Goal: Information Seeking & Learning: Learn about a topic

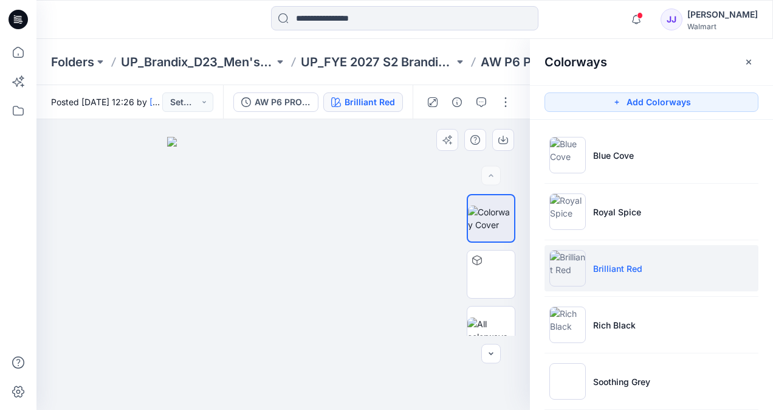
drag, startPoint x: 0, startPoint y: 0, endPoint x: 303, endPoint y: 242, distance: 387.4
click at [303, 242] on img at bounding box center [283, 273] width 233 height 273
click at [546, 267] on li "Brilliant Red" at bounding box center [652, 268] width 214 height 46
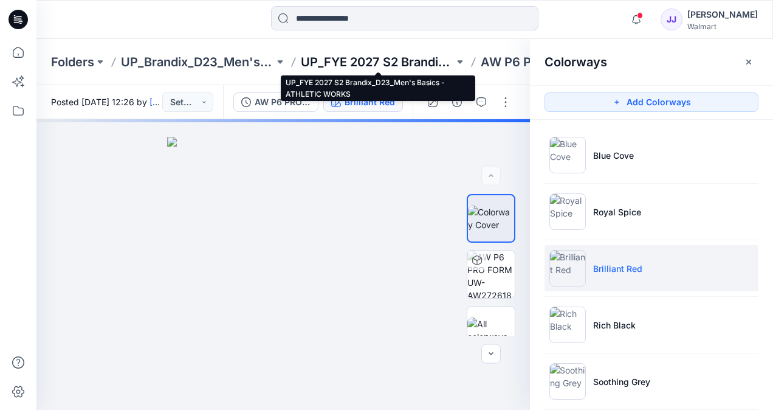
click at [383, 67] on p "UP_FYE 2027 S2 Brandix_D23_Men's Basics - ATHLETIC WORKS" at bounding box center [377, 61] width 153 height 17
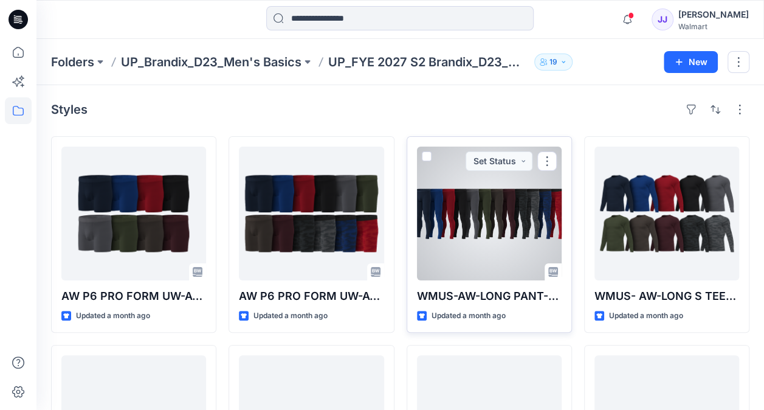
click at [510, 228] on div at bounding box center [489, 213] width 145 height 134
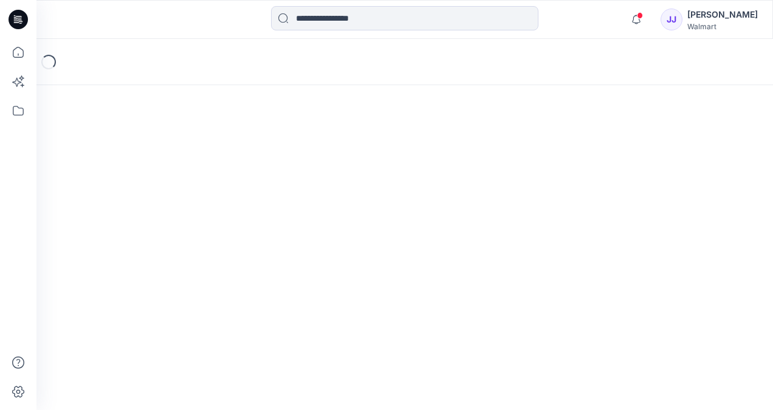
click at [510, 228] on div "Loading..." at bounding box center [404, 224] width 737 height 371
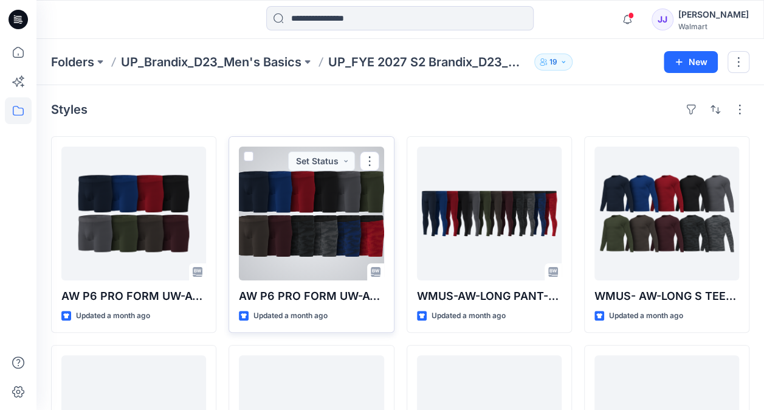
scroll to position [144, 0]
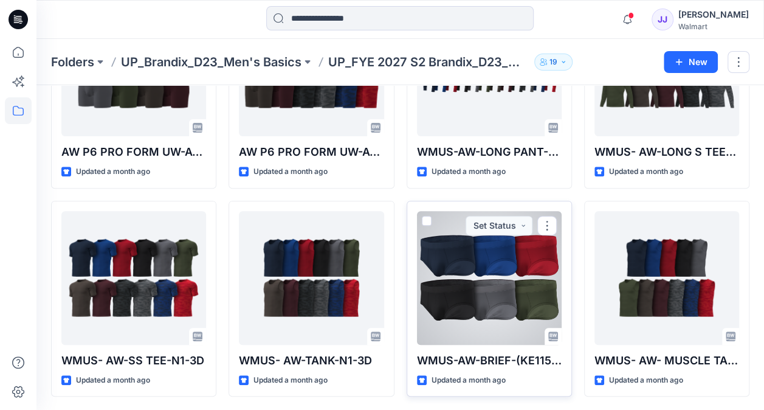
click at [482, 265] on div at bounding box center [489, 278] width 145 height 134
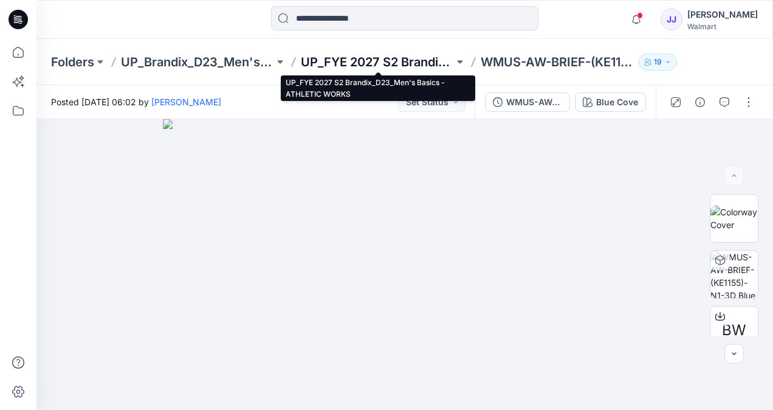
click at [360, 62] on p "UP_FYE 2027 S2 Brandix_D23_Men's Basics - ATHLETIC WORKS" at bounding box center [377, 61] width 153 height 17
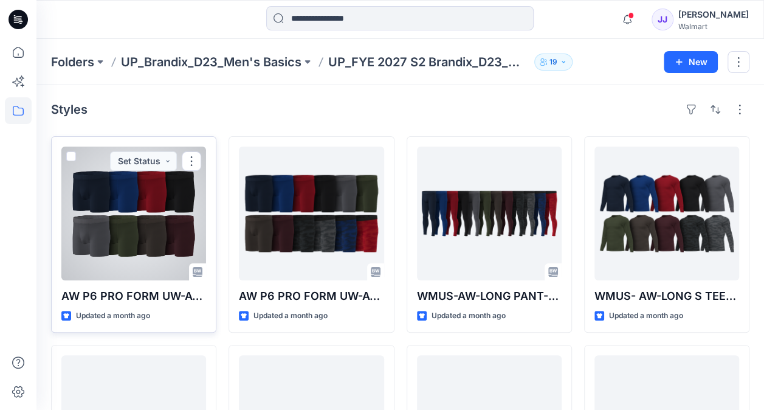
click at [86, 219] on div at bounding box center [133, 213] width 145 height 134
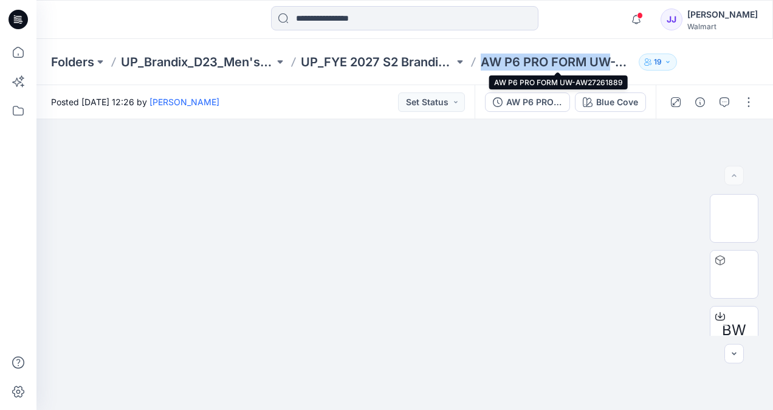
drag, startPoint x: 500, startPoint y: 61, endPoint x: 611, endPoint y: 55, distance: 112.0
click at [611, 55] on div "Folders UP_Brandix_D23_Men's Basics UP_FYE 2027 S2 Brandix_D23_Men's Basics - A…" at bounding box center [357, 61] width 613 height 17
copy p "AW P6 PRO FORM UW"
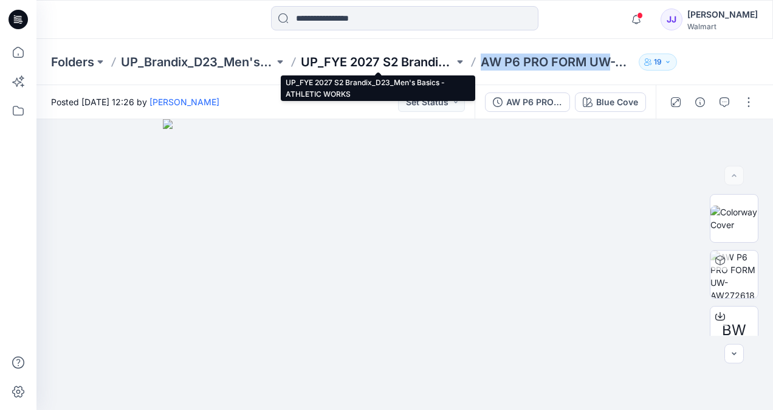
click at [402, 58] on p "UP_FYE 2027 S2 Brandix_D23_Men's Basics - ATHLETIC WORKS" at bounding box center [377, 61] width 153 height 17
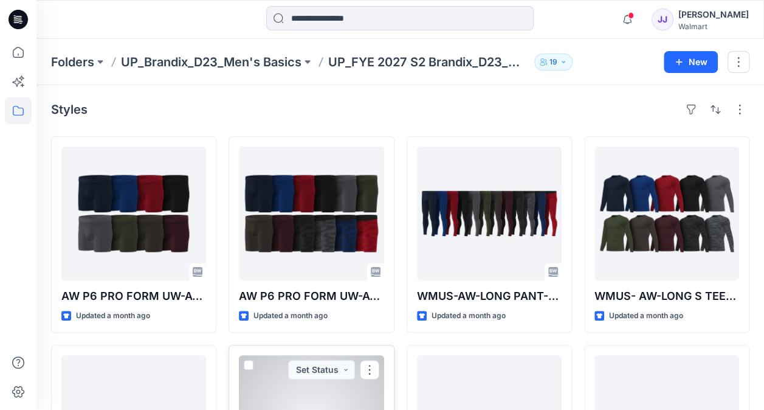
scroll to position [144, 0]
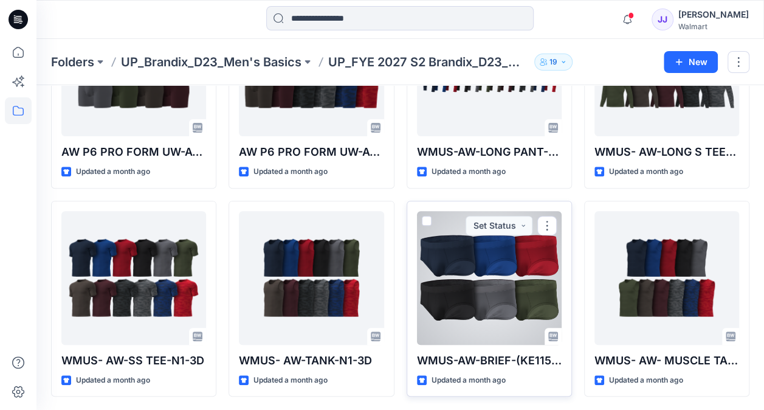
click at [495, 284] on div at bounding box center [489, 278] width 145 height 134
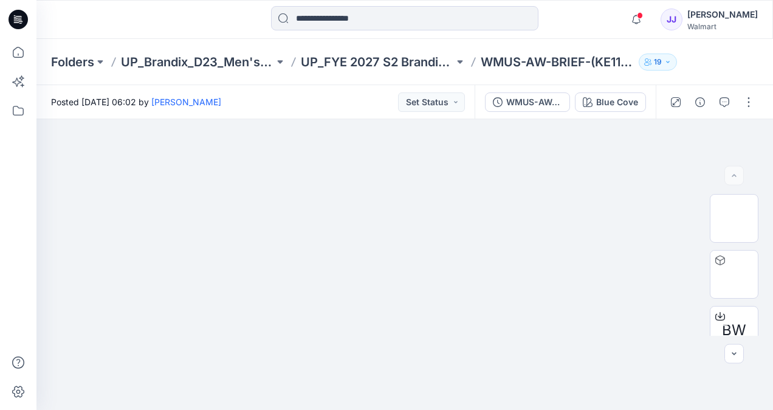
click at [360, 51] on div "Folders UP_Brandix_D23_Men's Basics UP_FYE 2027 S2 Brandix_D23_Men's Basics - A…" at bounding box center [404, 62] width 737 height 46
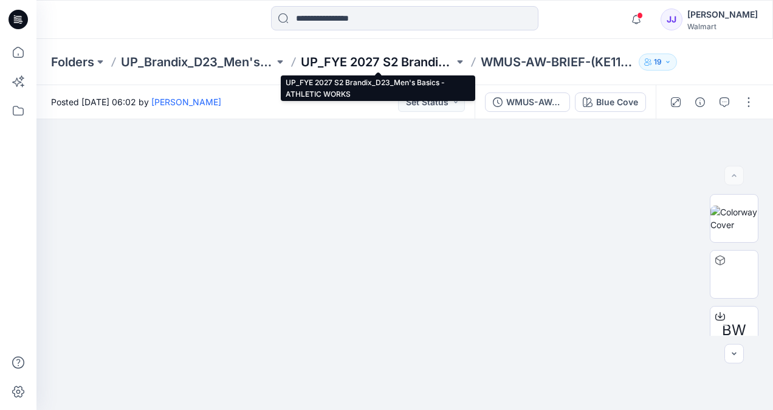
click at [361, 59] on p "UP_FYE 2027 S2 Brandix_D23_Men's Basics - ATHLETIC WORKS" at bounding box center [377, 61] width 153 height 17
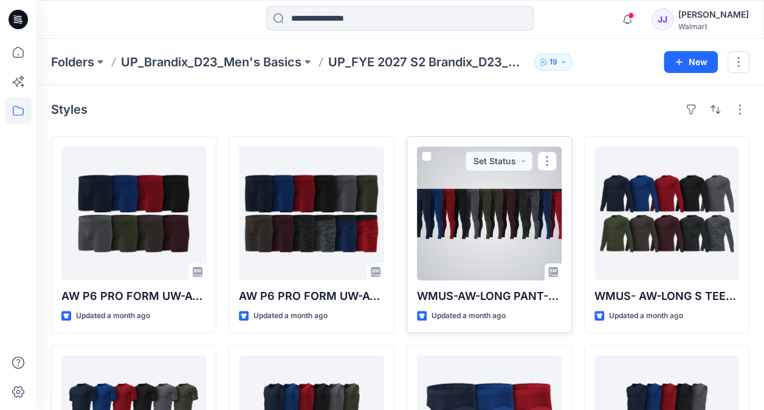
click at [463, 231] on div at bounding box center [489, 213] width 145 height 134
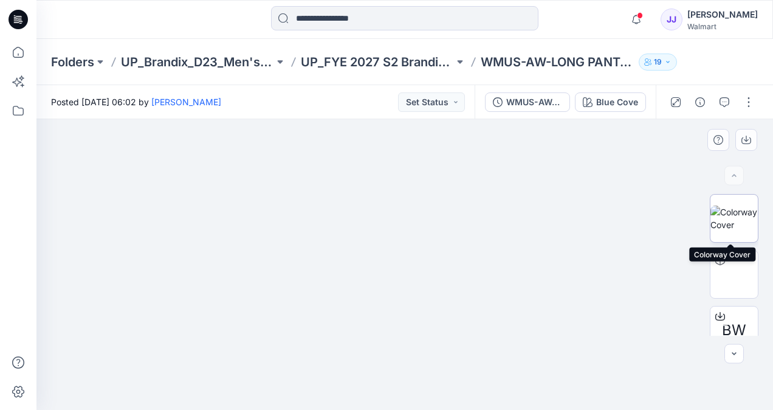
click at [730, 217] on img at bounding box center [733, 218] width 47 height 26
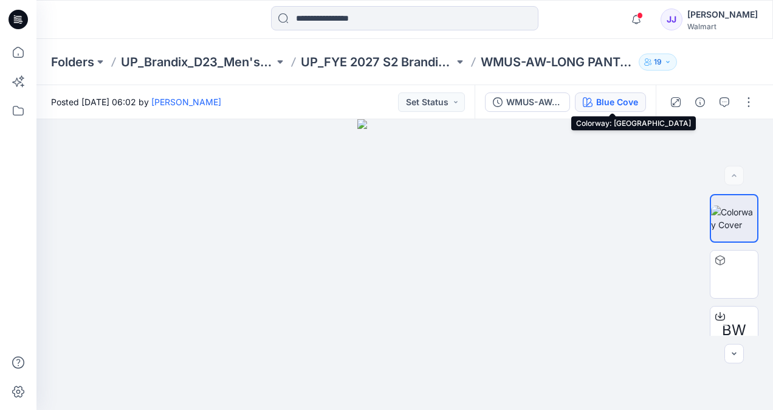
click at [619, 102] on div "Blue Cove" at bounding box center [617, 101] width 42 height 13
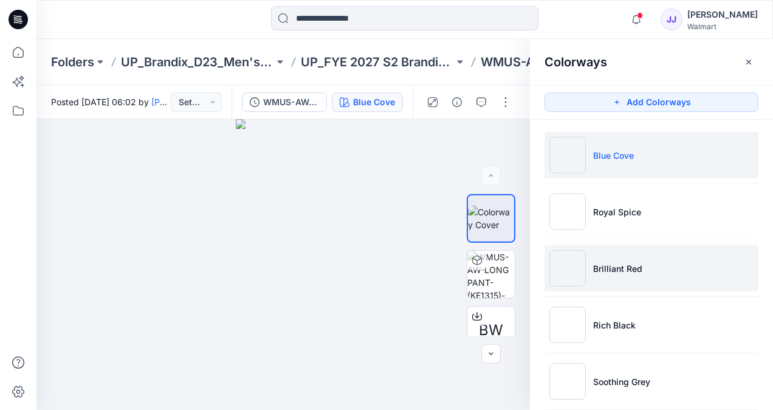
click at [630, 265] on p "Brilliant Red" at bounding box center [617, 268] width 49 height 13
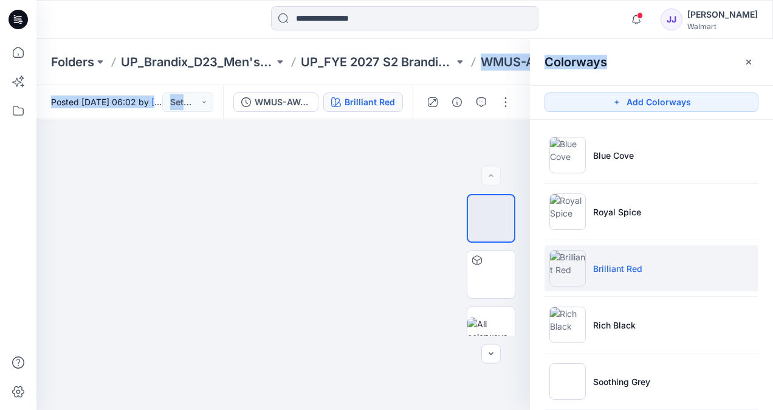
drag, startPoint x: 483, startPoint y: 60, endPoint x: 617, endPoint y: 74, distance: 135.6
click at [617, 74] on div "Folders UP_Brandix_D23_Men's Basics UP_FYE 2027 S2 Brandix_D23_Men's Basics - A…" at bounding box center [404, 224] width 737 height 371
drag, startPoint x: 617, startPoint y: 74, endPoint x: 747, endPoint y: 57, distance: 131.2
click at [747, 57] on button "button" at bounding box center [748, 61] width 19 height 19
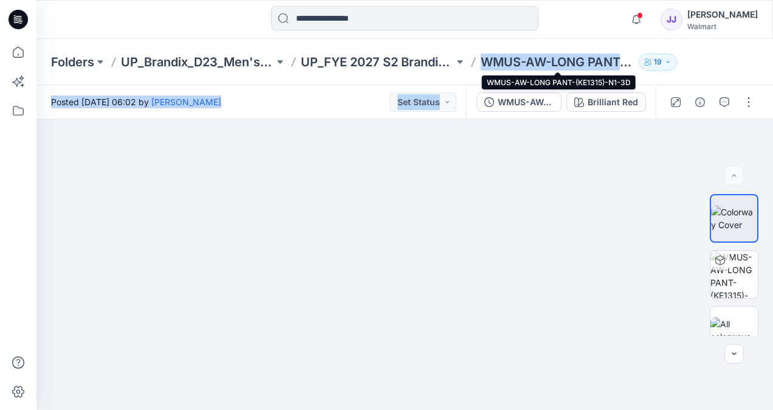
click at [553, 58] on p "WMUS-AW-LONG PANT-(KE1315)-N1-3D" at bounding box center [557, 61] width 153 height 17
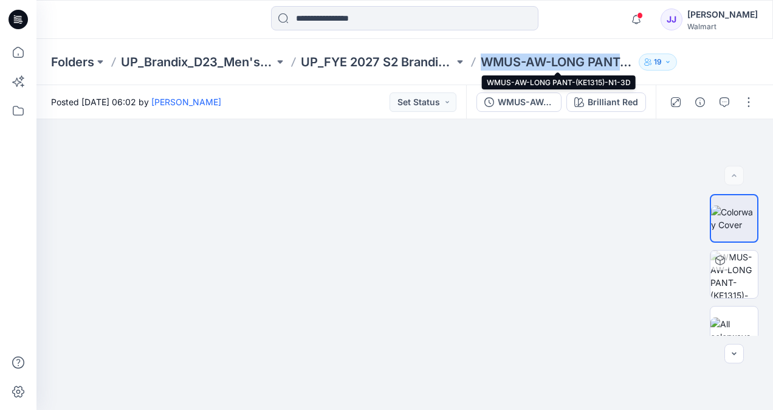
drag, startPoint x: 479, startPoint y: 62, endPoint x: 632, endPoint y: 64, distance: 152.6
click at [632, 64] on div "Folders UP_Brandix_D23_Men's Basics UP_FYE 2027 S2 Brandix_D23_Men's Basics - A…" at bounding box center [357, 61] width 613 height 17
click at [632, 64] on p "WMUS-AW-LONG PANT-(KE1315)-N1-3D" at bounding box center [557, 61] width 153 height 17
copy p "WMUS-AW-LONG PANT-("
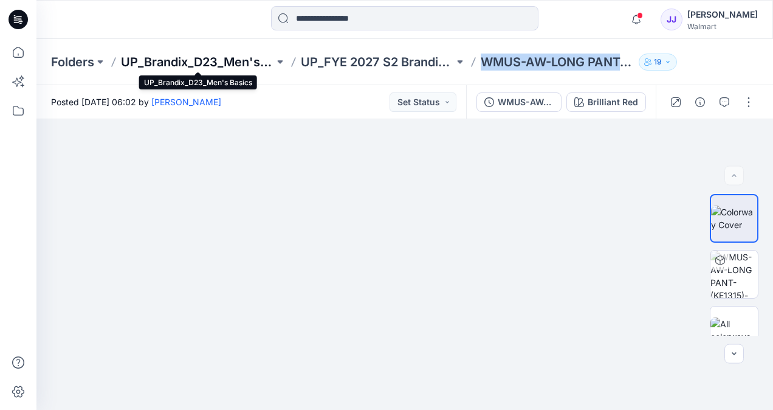
click at [227, 67] on p "UP_Brandix_D23_Men's Basics" at bounding box center [197, 61] width 153 height 17
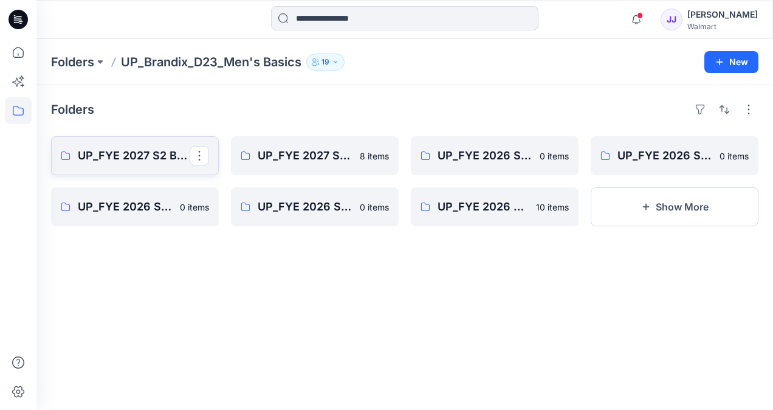
click at [139, 162] on p "UP_FYE 2027 S2 Brandix_D23_Men's Basics- [PERSON_NAME]" at bounding box center [134, 155] width 112 height 17
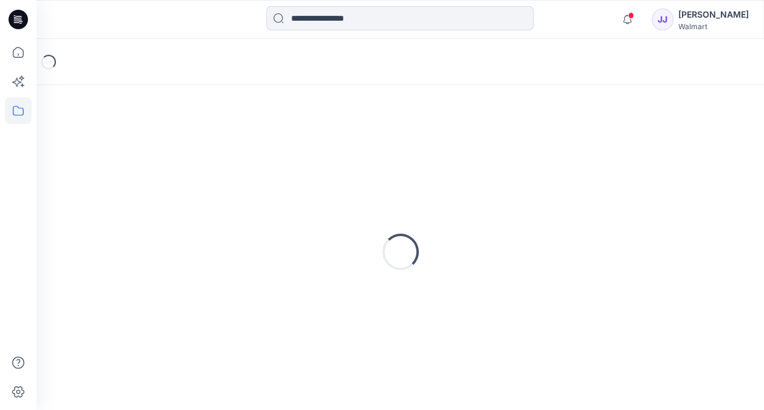
click at [139, 162] on div "Loading..." at bounding box center [400, 252] width 698 height 304
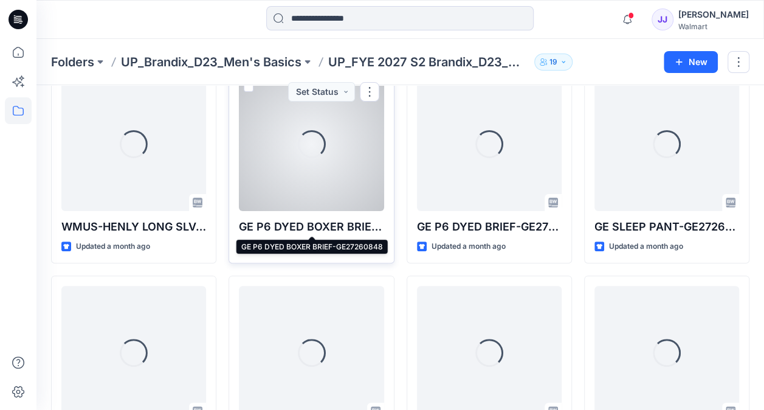
scroll to position [70, 0]
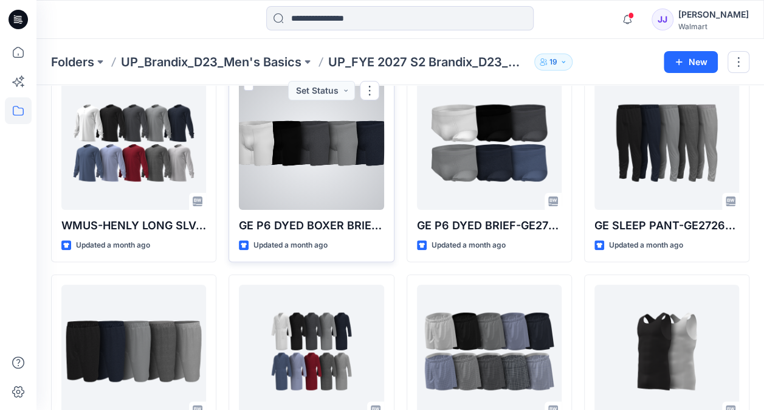
click at [299, 158] on div at bounding box center [311, 143] width 145 height 134
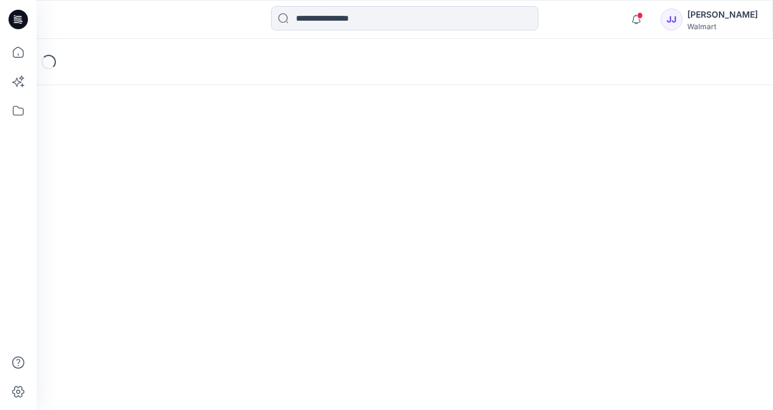
click at [299, 158] on div "Loading..." at bounding box center [404, 224] width 737 height 371
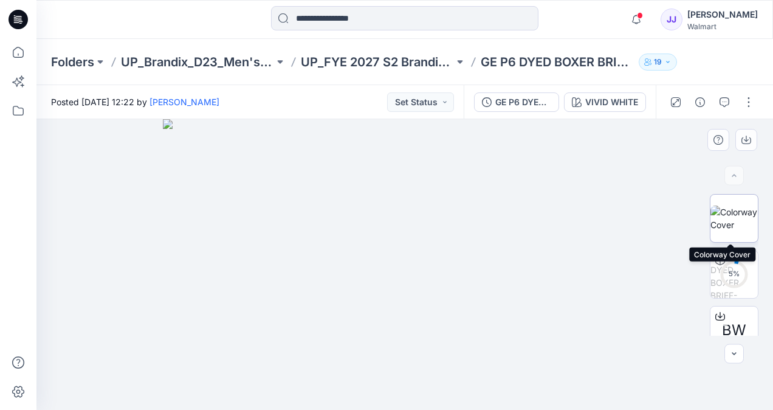
click at [739, 218] on img at bounding box center [733, 218] width 47 height 26
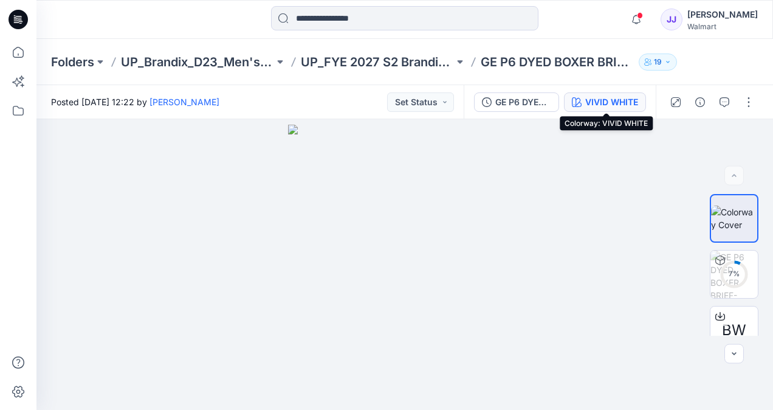
click at [628, 102] on div "VIVID WHITE" at bounding box center [611, 101] width 53 height 13
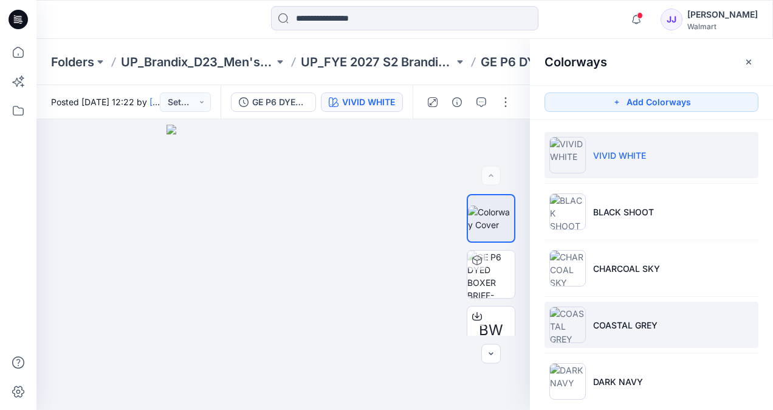
click at [595, 325] on p "COASTAL GREY" at bounding box center [625, 324] width 64 height 13
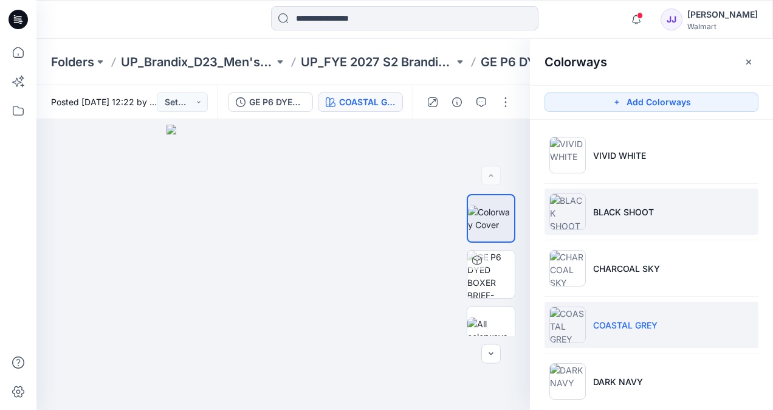
scroll to position [15, 0]
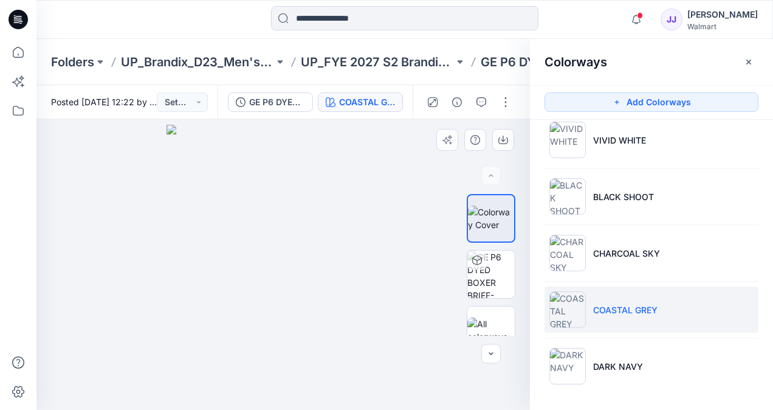
click at [273, 243] on img at bounding box center [283, 267] width 233 height 285
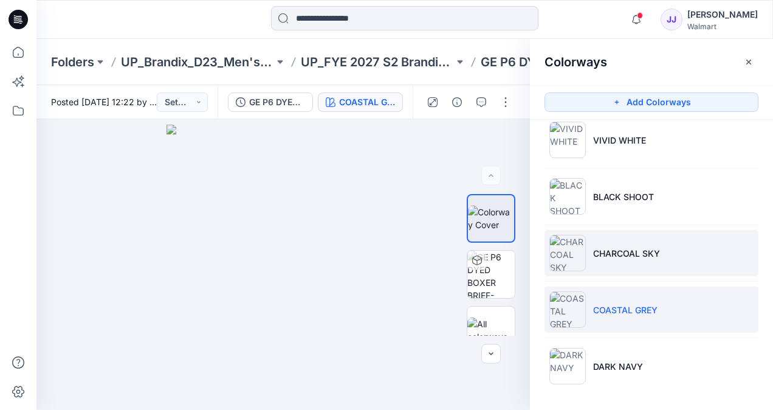
scroll to position [0, 0]
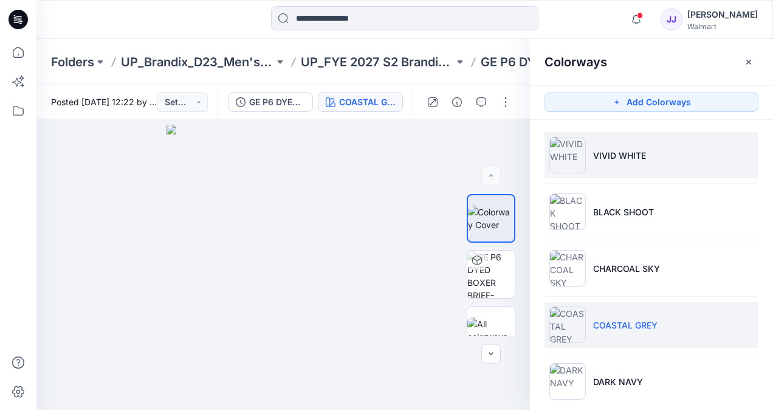
click at [611, 167] on li "VIVID WHITE" at bounding box center [652, 155] width 214 height 46
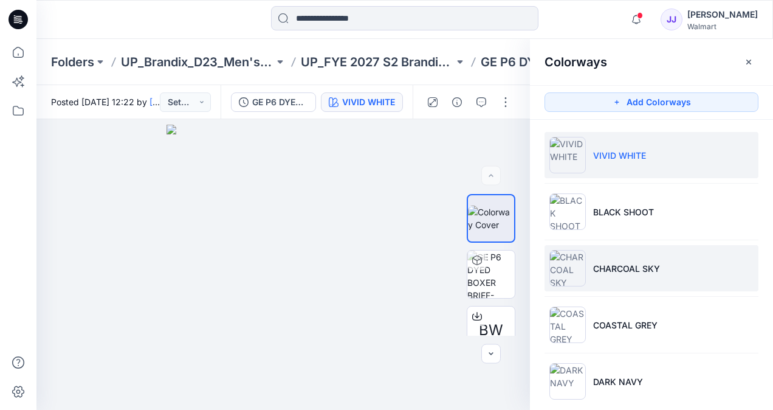
click at [607, 270] on p "CHARCOAL SKY" at bounding box center [626, 268] width 67 height 13
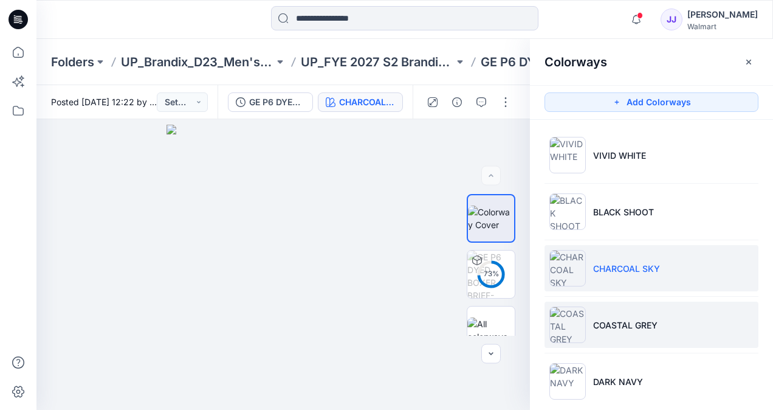
click at [605, 308] on li "COASTAL GREY" at bounding box center [652, 324] width 214 height 46
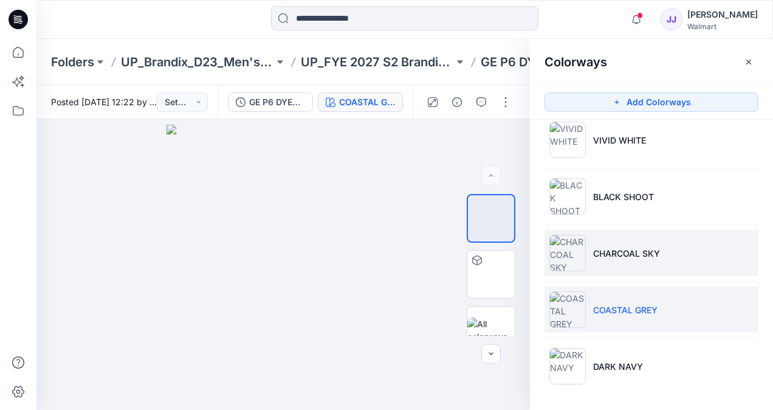
scroll to position [15, 0]
